Goal: Task Accomplishment & Management: Use online tool/utility

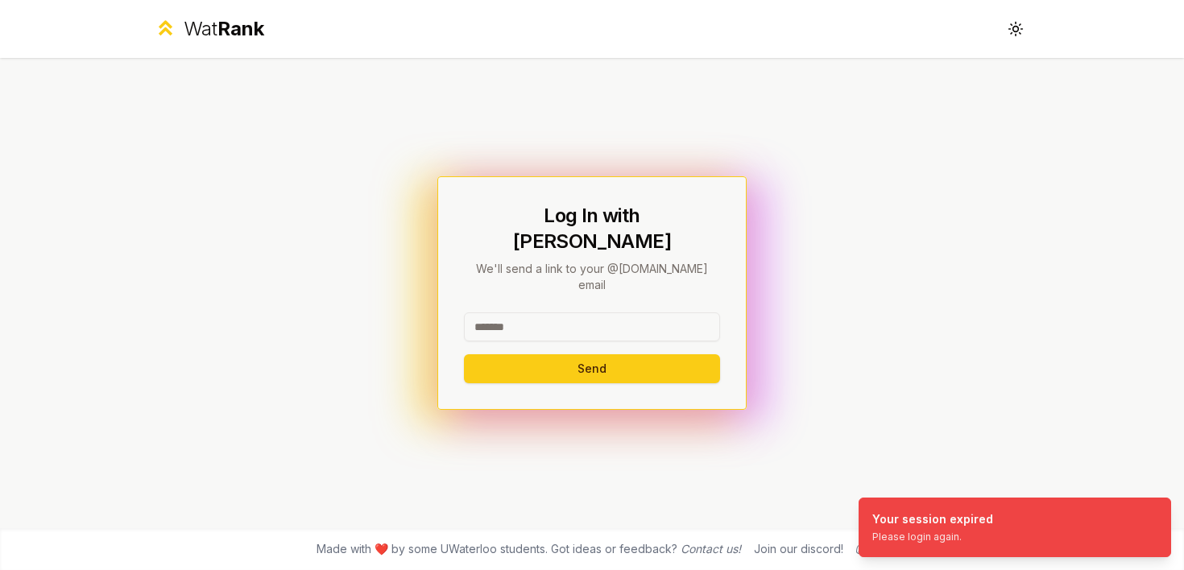
type input "********"
click at [591, 354] on button "Send" at bounding box center [592, 368] width 256 height 29
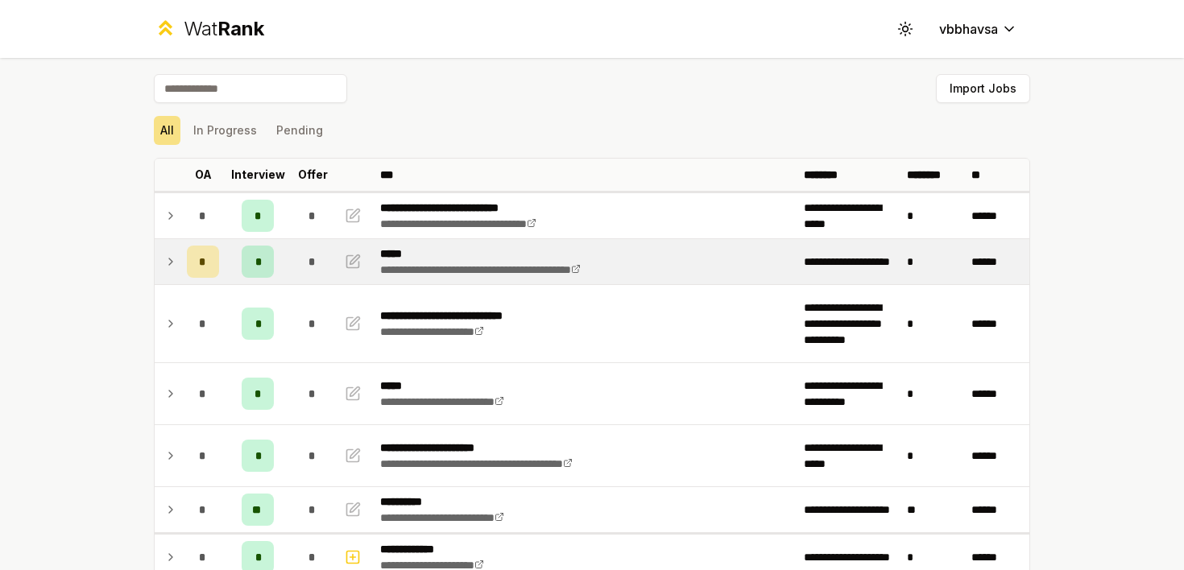
click at [171, 262] on icon at bounding box center [170, 261] width 13 height 19
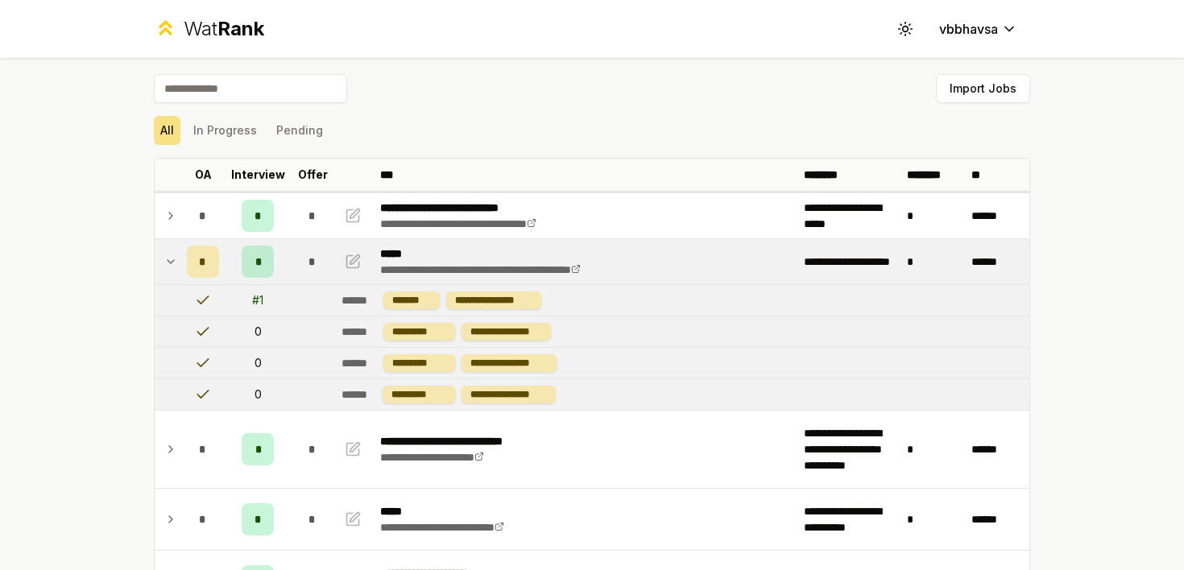
click at [171, 262] on icon at bounding box center [170, 261] width 13 height 19
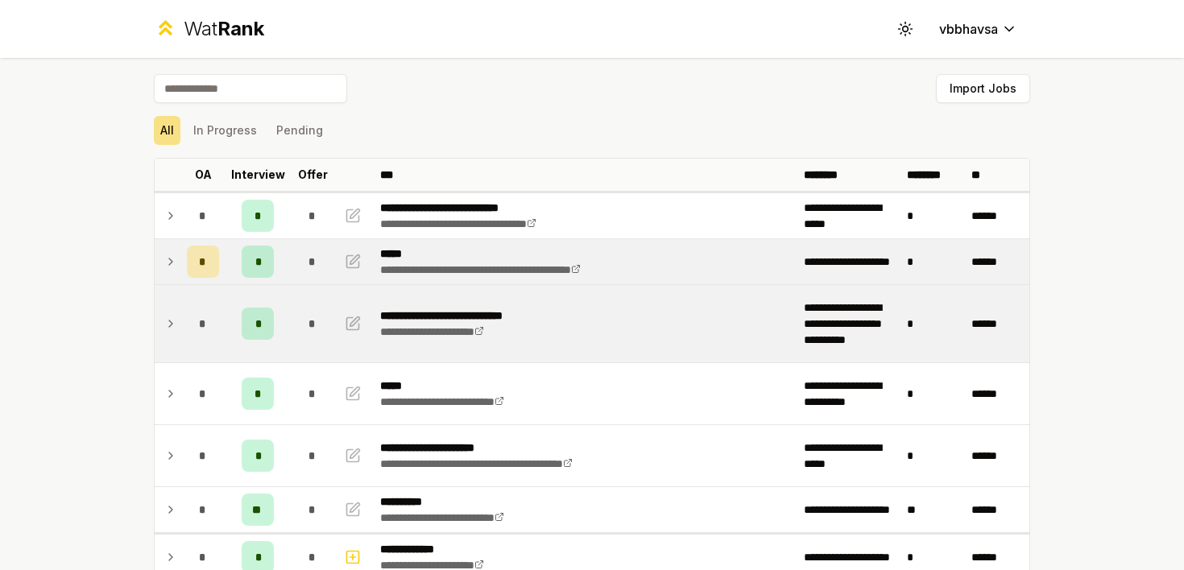
click at [187, 319] on div "*" at bounding box center [203, 324] width 32 height 32
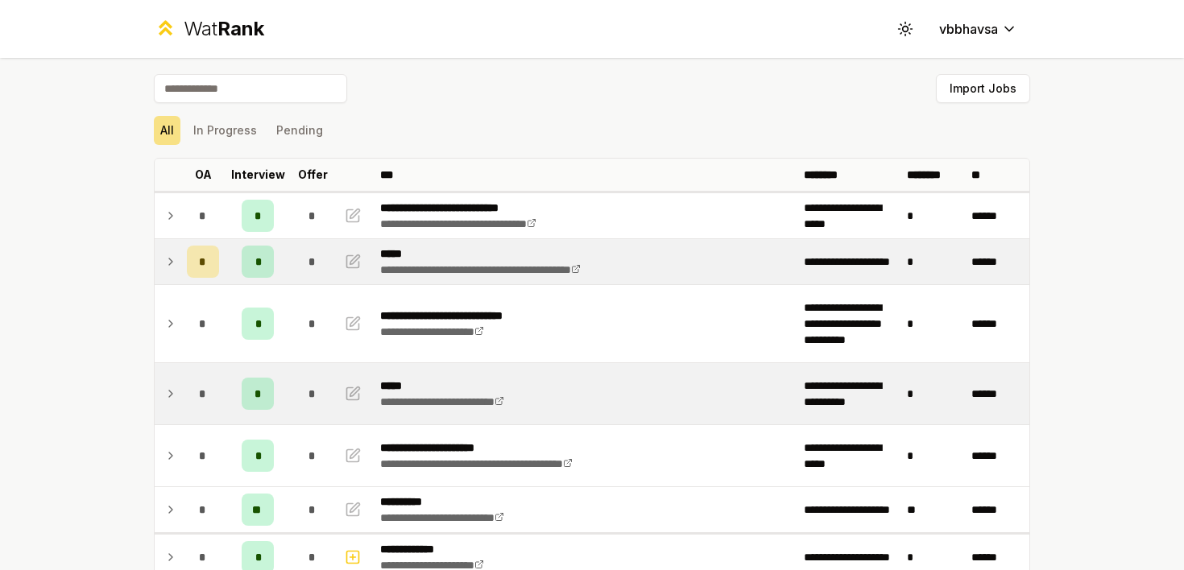
click at [192, 410] on td "*" at bounding box center [202, 393] width 45 height 61
click at [187, 403] on div "*" at bounding box center [203, 394] width 32 height 32
